Goal: Information Seeking & Learning: Learn about a topic

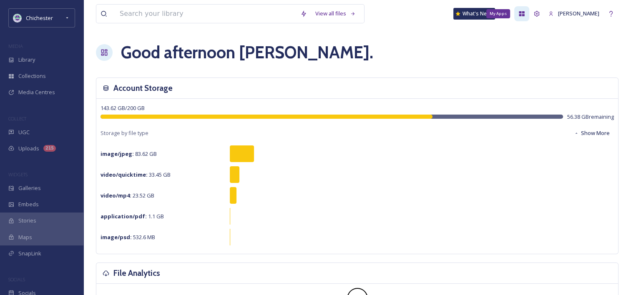
click at [525, 14] on icon at bounding box center [522, 13] width 7 height 7
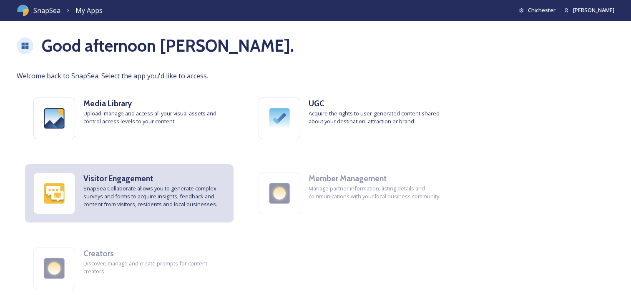
click at [170, 190] on span "SnapSea Collaborate allows you to generate complex surveys and forms to acquire…" at bounding box center [154, 197] width 142 height 24
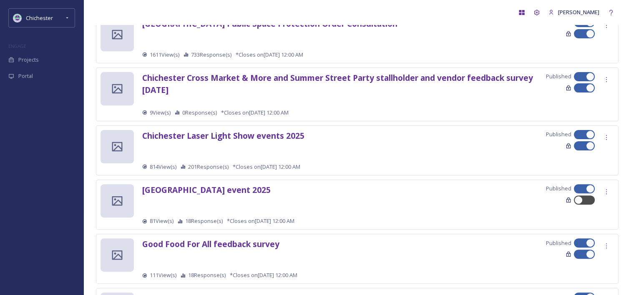
scroll to position [250, 0]
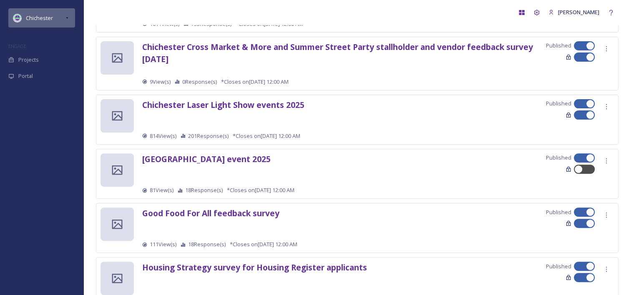
click at [63, 22] on div "Chichester" at bounding box center [41, 17] width 67 height 19
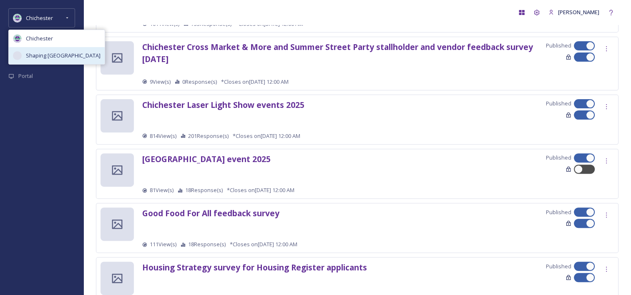
click at [60, 54] on span "Shaping [GEOGRAPHIC_DATA]" at bounding box center [63, 56] width 75 height 8
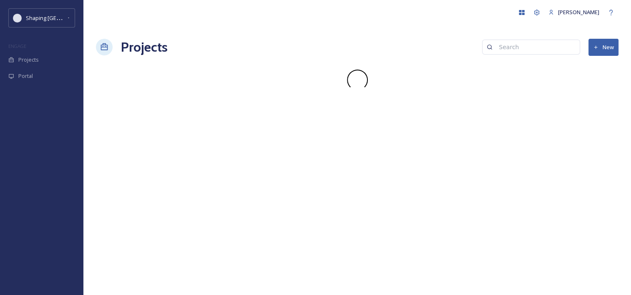
scroll to position [0, 0]
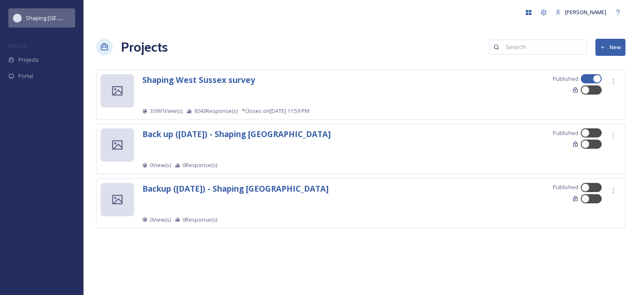
click at [58, 21] on span "Shaping [GEOGRAPHIC_DATA]" at bounding box center [63, 18] width 75 height 8
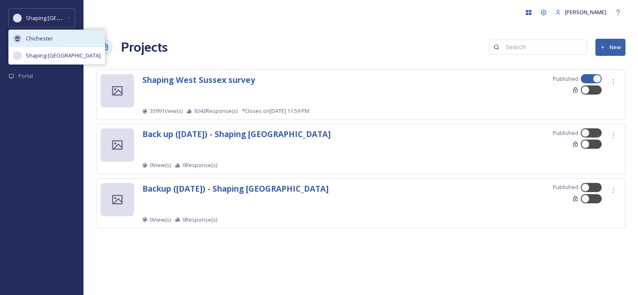
click at [54, 37] on div "Chichester" at bounding box center [57, 38] width 96 height 17
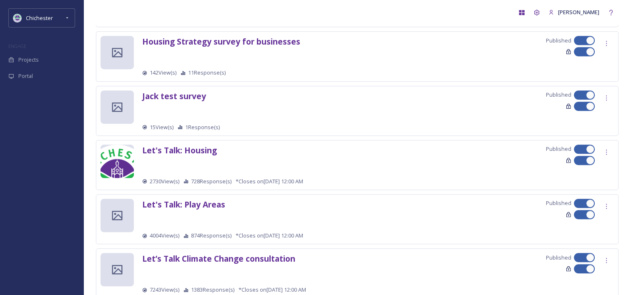
scroll to position [626, 0]
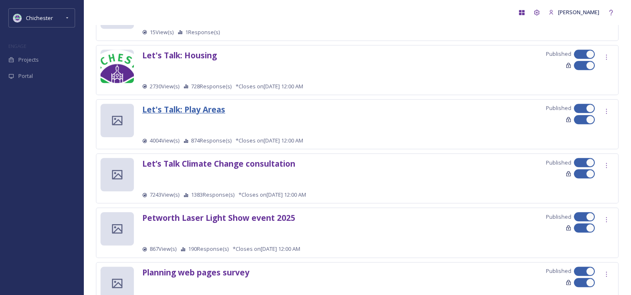
click at [190, 109] on strong "Let's Talk: Play Areas" at bounding box center [183, 109] width 83 height 11
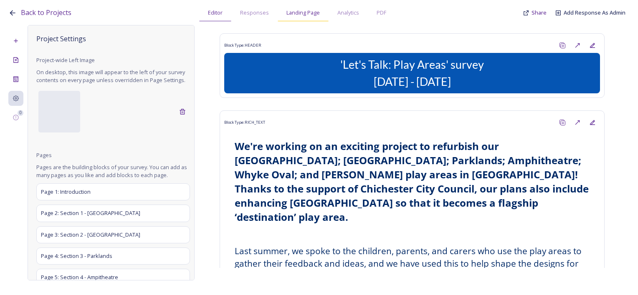
click at [309, 12] on span "Landing Page" at bounding box center [302, 13] width 33 height 8
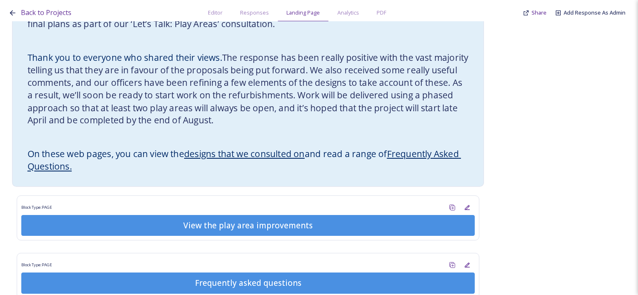
scroll to position [644, 0]
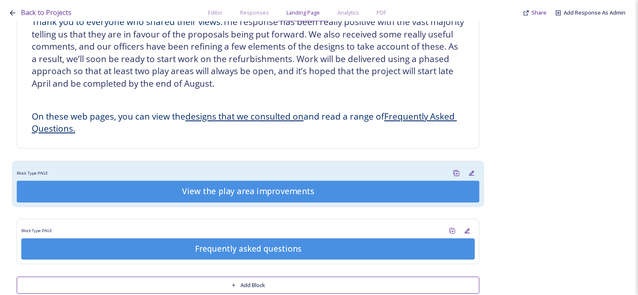
click at [297, 186] on div "View the play area improvements" at bounding box center [247, 192] width 453 height 12
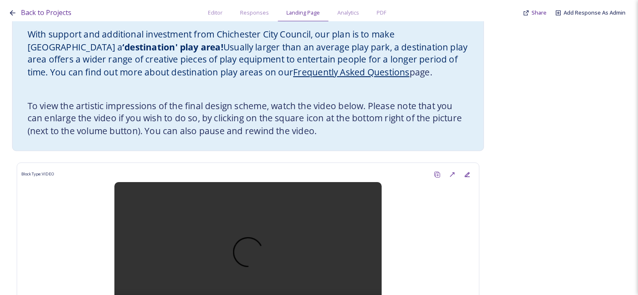
scroll to position [1254, 0]
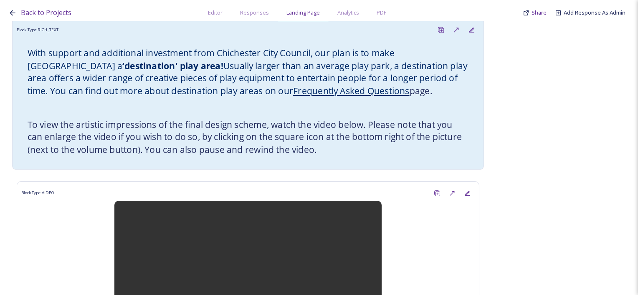
click at [293, 91] on link "Frequently Asked Questions" at bounding box center [351, 91] width 116 height 12
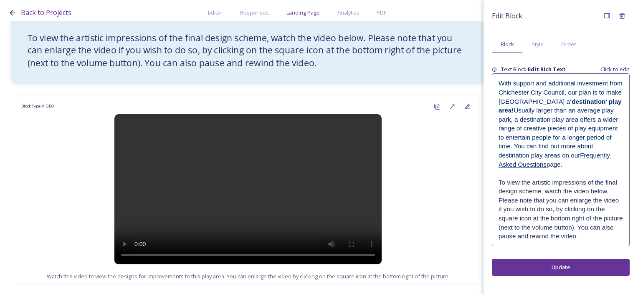
scroll to position [1379, 0]
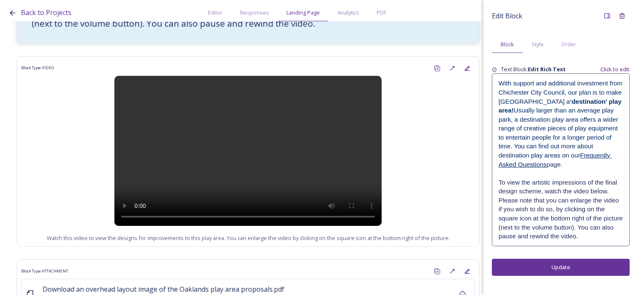
click at [584, 155] on link "Frequently Asked Questions" at bounding box center [554, 160] width 113 height 16
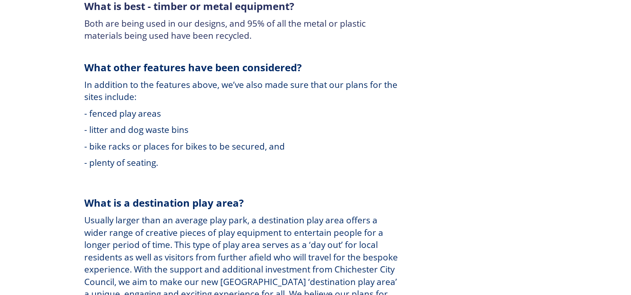
scroll to position [1628, 0]
